Goal: Task Accomplishment & Management: Manage account settings

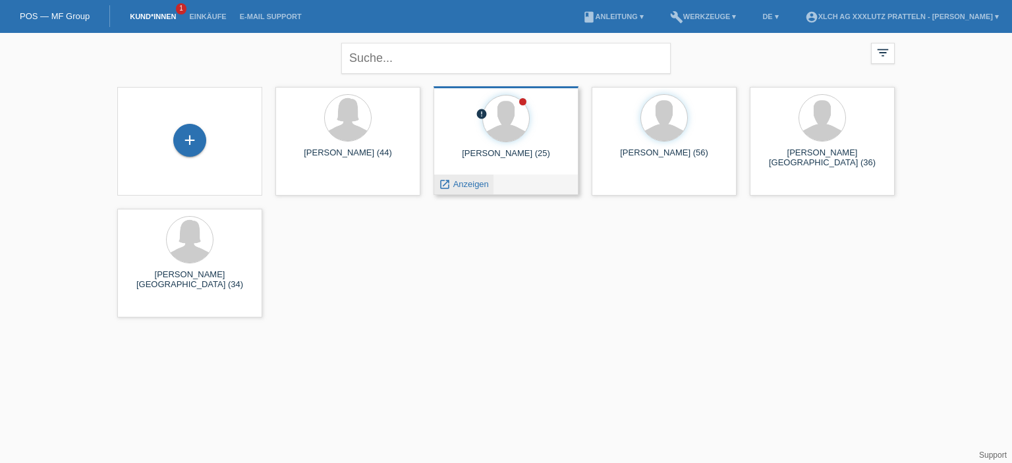
click at [477, 186] on span "Anzeigen" at bounding box center [471, 184] width 36 height 10
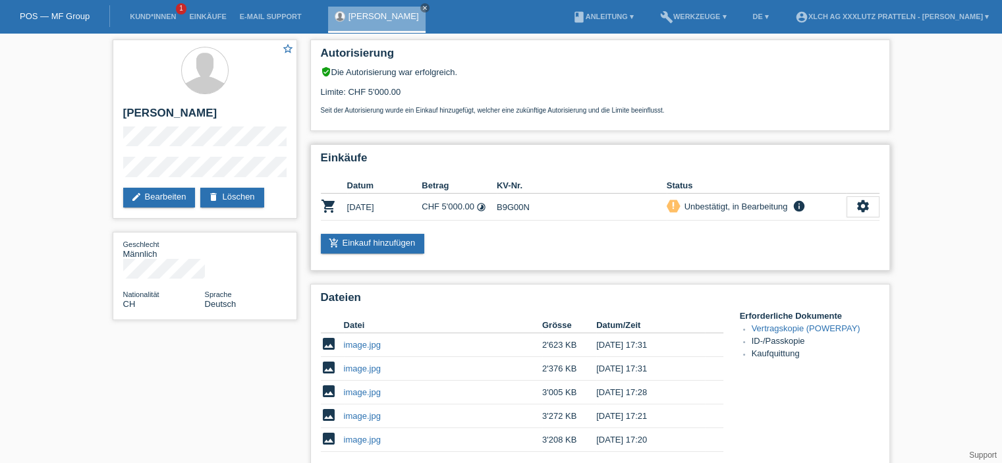
scroll to position [198, 0]
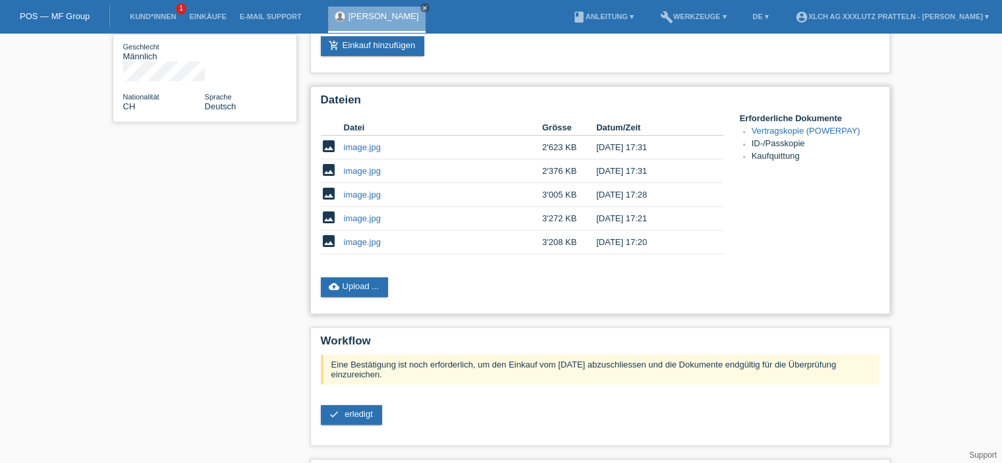
click at [357, 144] on link "image.jpg" at bounding box center [362, 147] width 37 height 10
click at [351, 148] on link "image.jpg" at bounding box center [362, 147] width 37 height 10
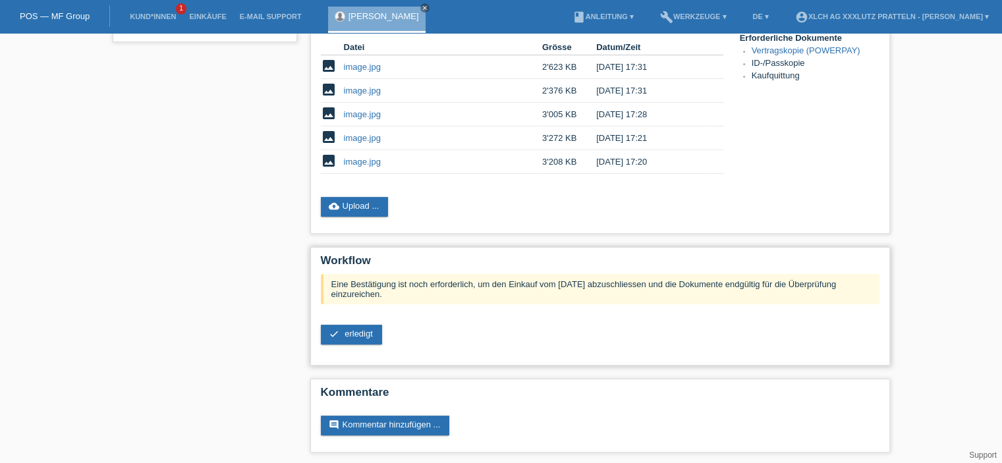
scroll to position [280, 0]
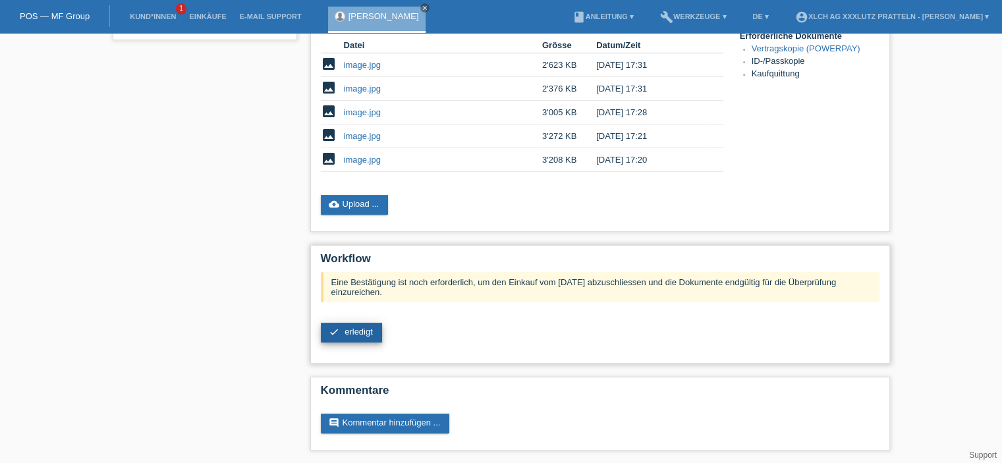
click at [366, 329] on span "erledigt" at bounding box center [359, 332] width 28 height 10
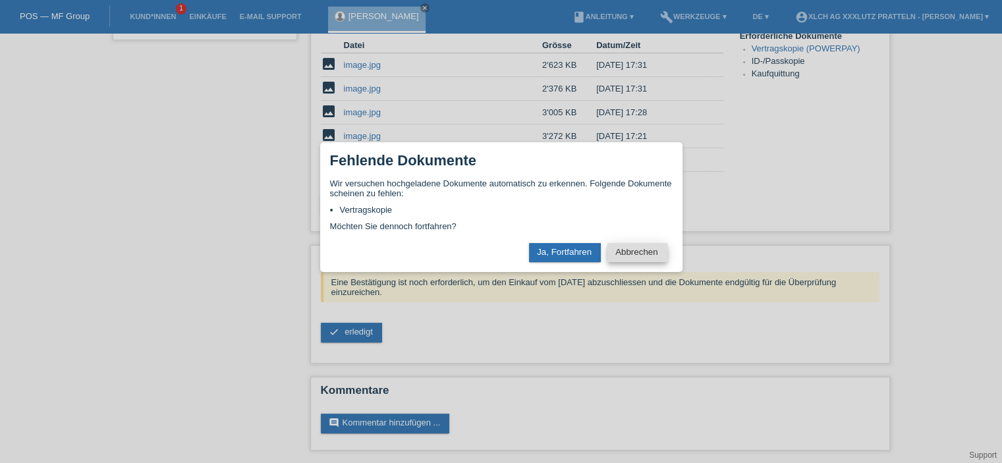
click at [646, 258] on button "Abbrechen" at bounding box center [636, 252] width 59 height 19
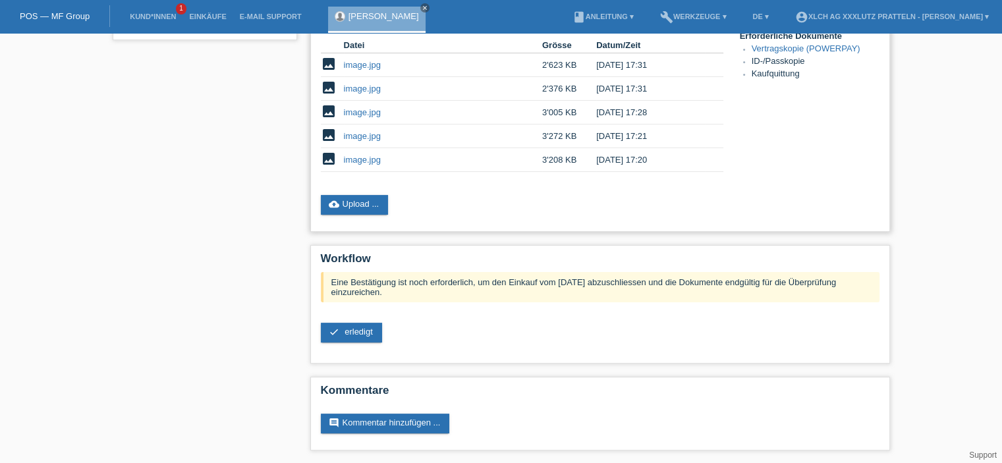
click at [358, 160] on link "image.jpg" at bounding box center [362, 160] width 37 height 10
click at [366, 133] on link "image.jpg" at bounding box center [362, 136] width 37 height 10
click at [350, 111] on link "image.jpg" at bounding box center [362, 112] width 37 height 10
click at [362, 92] on link "image.jpg" at bounding box center [362, 89] width 37 height 10
click at [362, 329] on span "erledigt" at bounding box center [359, 332] width 28 height 10
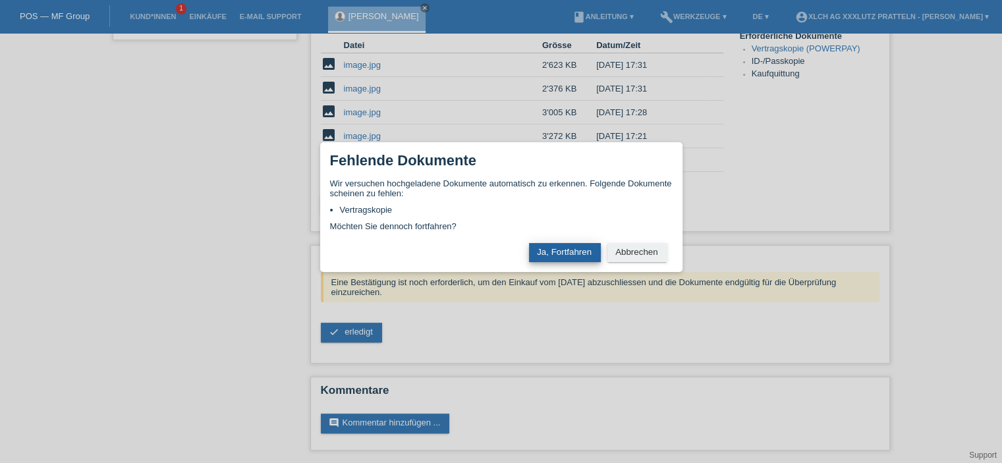
click at [553, 262] on button "Ja, Fortfahren" at bounding box center [565, 252] width 72 height 19
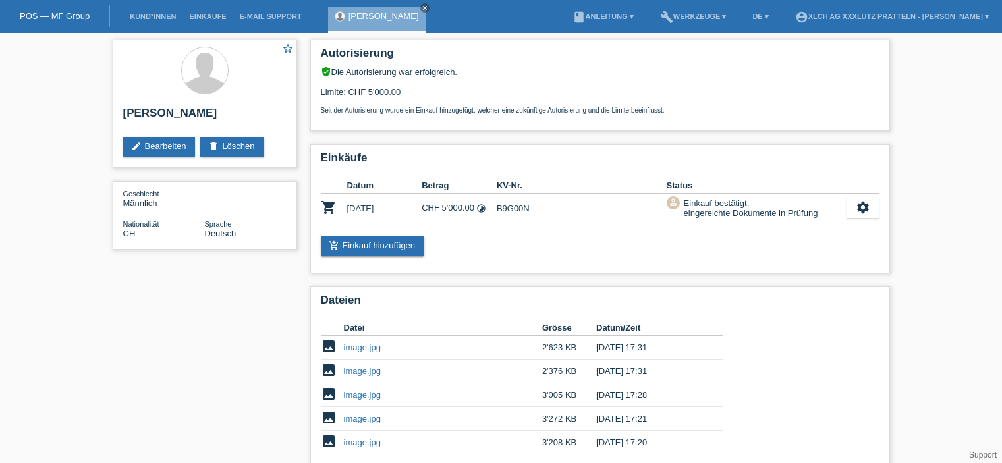
scroll to position [159, 0]
